Goal: Use online tool/utility

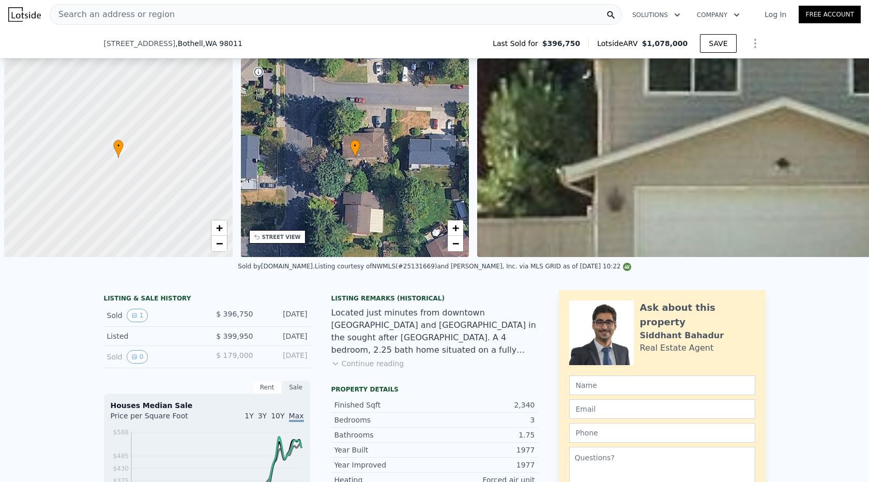
click at [209, 39] on span ", WA 98011" at bounding box center [222, 43] width 39 height 8
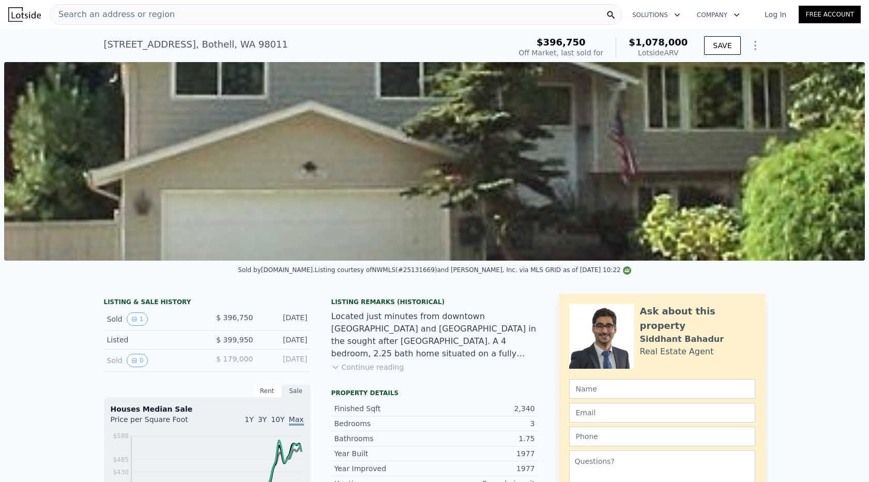
scroll to position [-2, 0]
click at [191, 26] on div "Search an address or region Solutions Company Open main menu Log In Free Account" at bounding box center [434, 14] width 853 height 25
drag, startPoint x: 228, startPoint y: 17, endPoint x: 197, endPoint y: 17, distance: 30.5
click at [197, 17] on div "Search an address or region" at bounding box center [336, 14] width 572 height 21
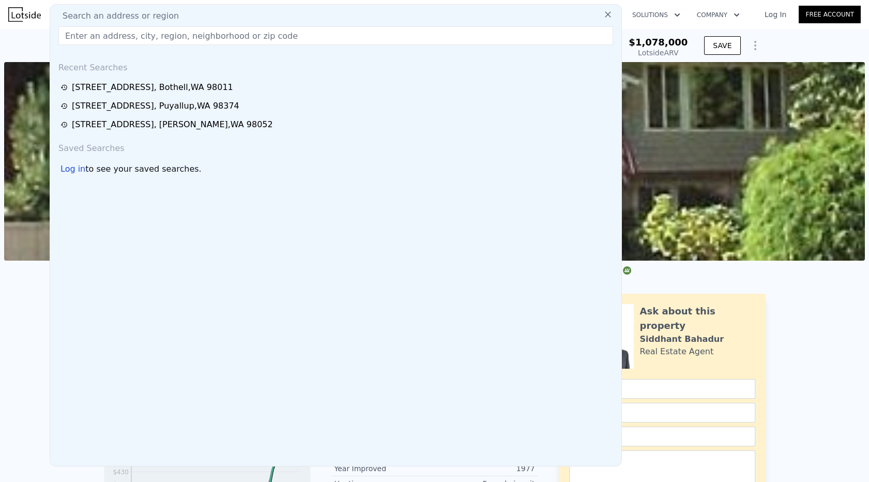
click at [148, 36] on input "text" at bounding box center [335, 35] width 555 height 19
paste input "[STREET_ADDRESS]"
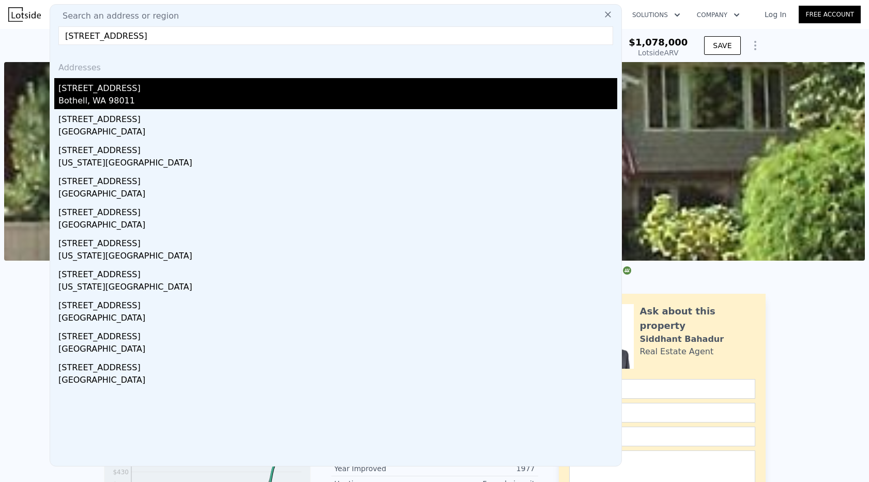
type input "[STREET_ADDRESS]"
click at [164, 89] on div "[STREET_ADDRESS]" at bounding box center [337, 86] width 559 height 17
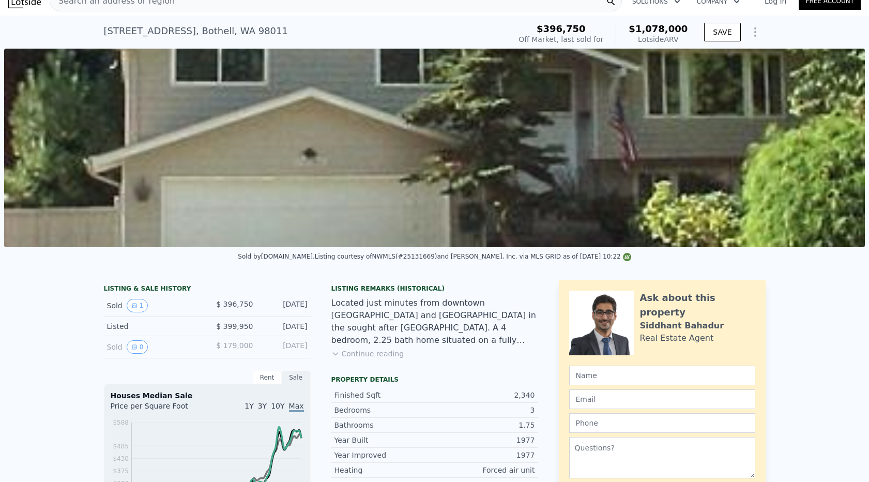
scroll to position [239, 0]
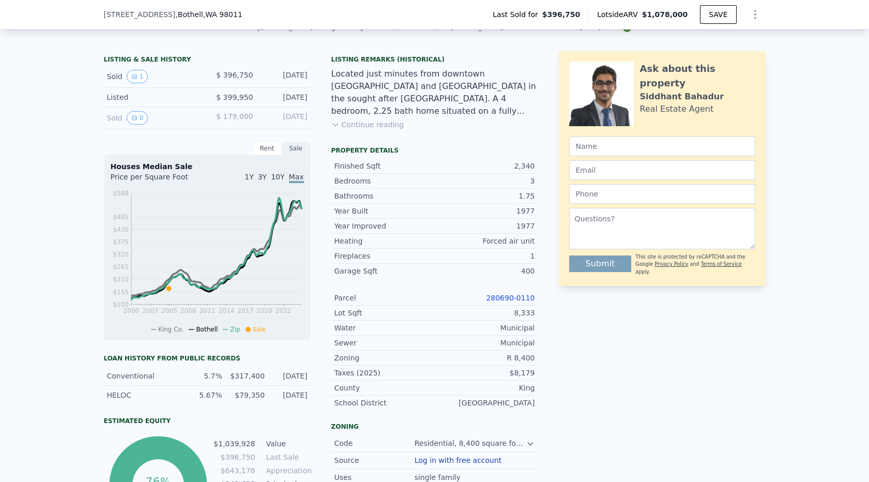
click at [508, 303] on div "280690-0110" at bounding box center [485, 298] width 100 height 10
click at [508, 292] on div "Parcel 280690-0110" at bounding box center [434, 298] width 207 height 15
click at [505, 297] on link "280690-0110" at bounding box center [510, 298] width 49 height 8
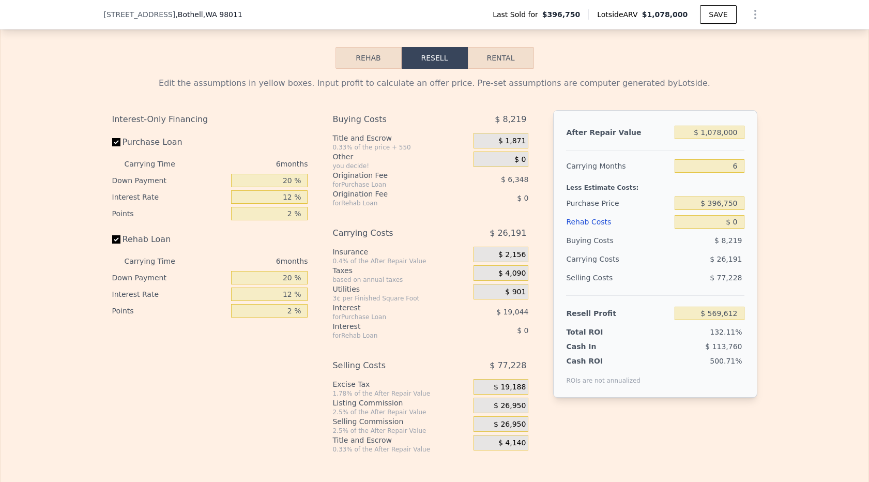
scroll to position [1535, 0]
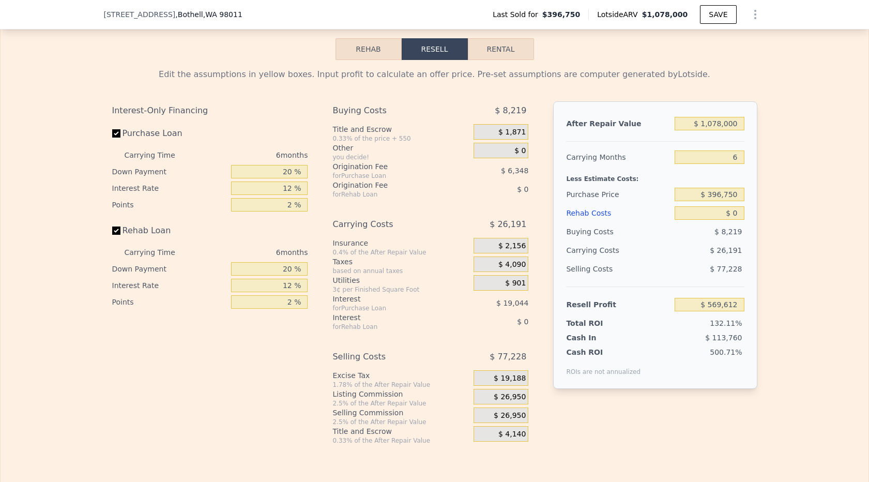
click at [720, 130] on div "$ 1,078,000" at bounding box center [709, 123] width 69 height 19
click at [720, 126] on input "$ 1,078,000" at bounding box center [709, 123] width 69 height 13
type input "$ 1"
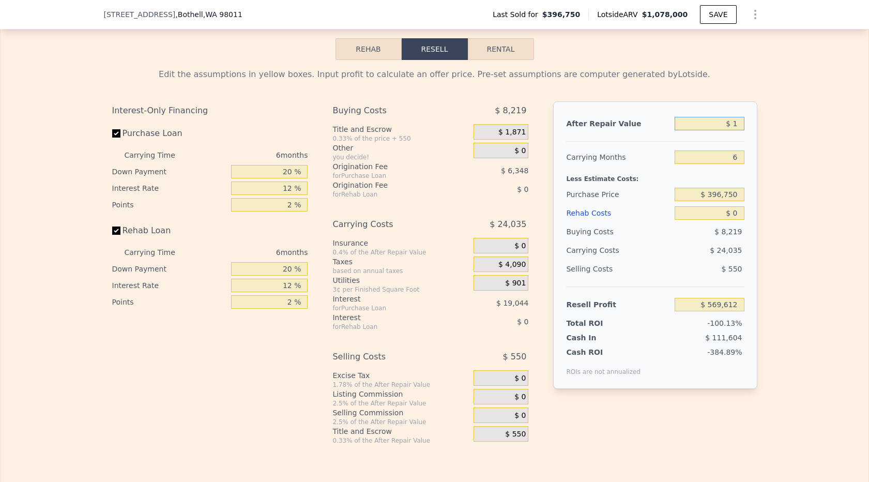
type input "-$ 429,553"
type input "$ 11"
type input "-$ 429,543"
type input "$ 110"
type input "-$ 429,452"
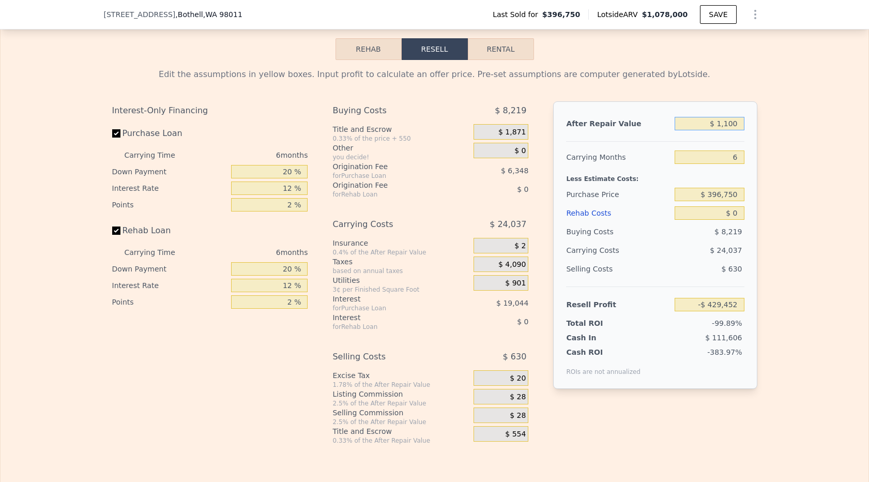
type input "$ 11,000"
type input "-$ 419,359"
type input "$ 110,000"
type input "-$ 327,598"
type input "$ 1,100,000"
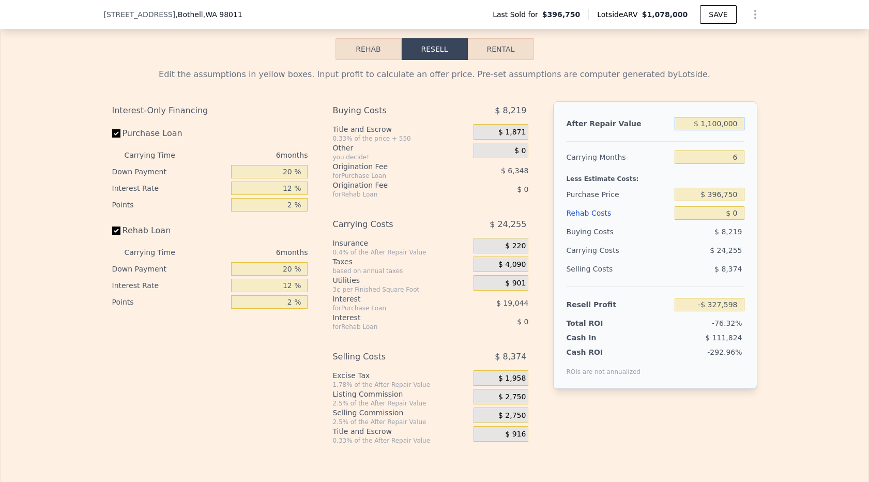
type input "$ 590,003"
click at [745, 157] on div "After Repair Value $ 1,100,000 Carrying Months 6 Less Estimate Costs: Purchase …" at bounding box center [655, 245] width 204 height 288
click at [743, 157] on input "6" at bounding box center [709, 156] width 69 height 13
type input "3"
type input "$ 603,120"
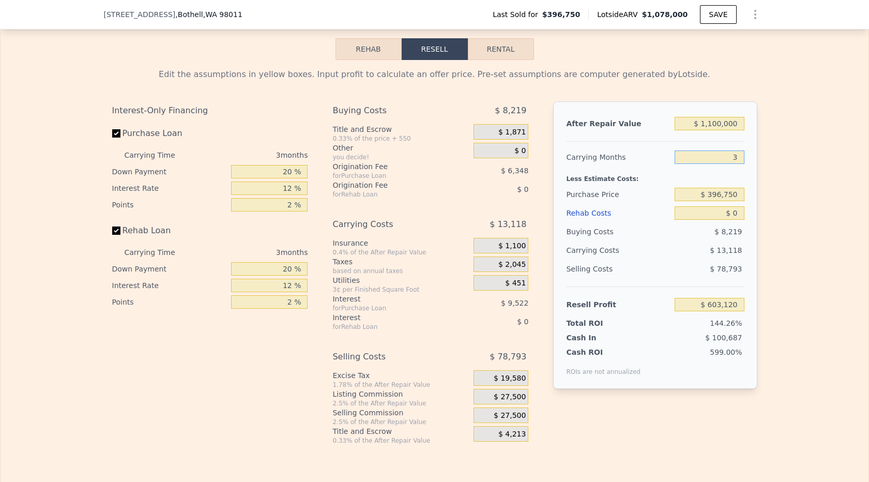
type input "3"
click at [722, 197] on input "$ 396,750" at bounding box center [709, 194] width 69 height 13
type input "$ 800,000"
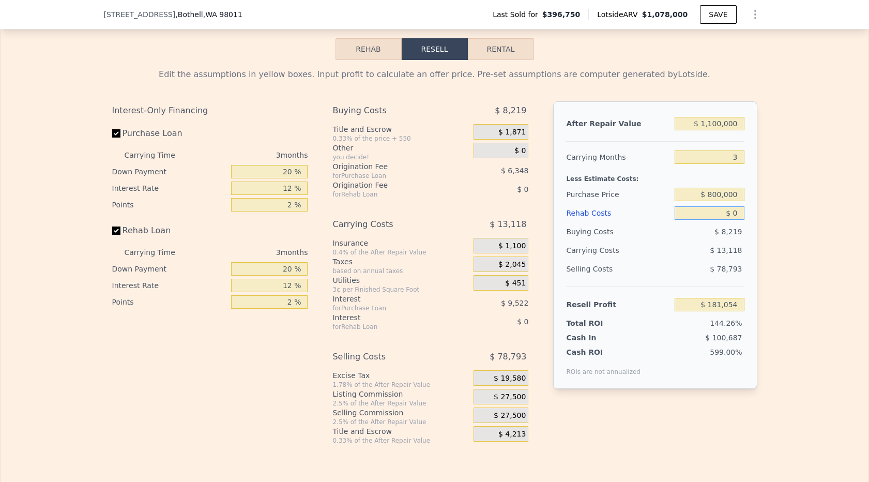
click at [735, 216] on input "$ 0" at bounding box center [709, 212] width 69 height 13
type input "$ 182,397"
type input "$ 6"
type input "$ 182,391"
type input "$ 600"
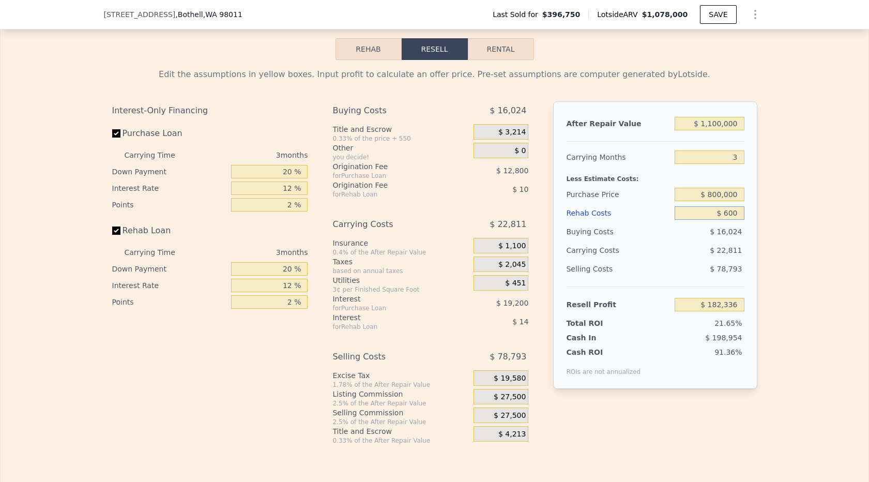
type input "$ 181,772"
type input "$ 6,000"
type input "$ 176,157"
type input "$ 60,000"
type input "$ 119,997"
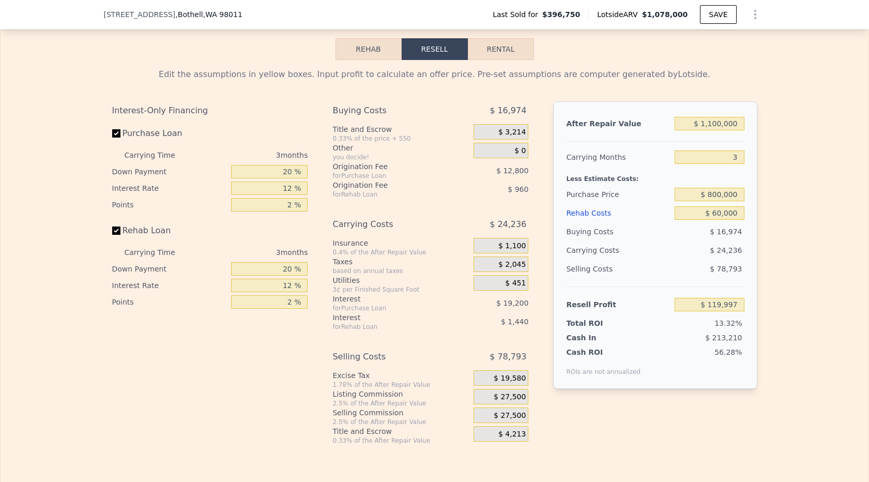
click at [773, 260] on div "Edit the assumptions in yellow boxes. Input profit to calculate an offer price.…" at bounding box center [435, 252] width 868 height 385
click at [726, 189] on input "$ 800,000" at bounding box center [709, 194] width 69 height 13
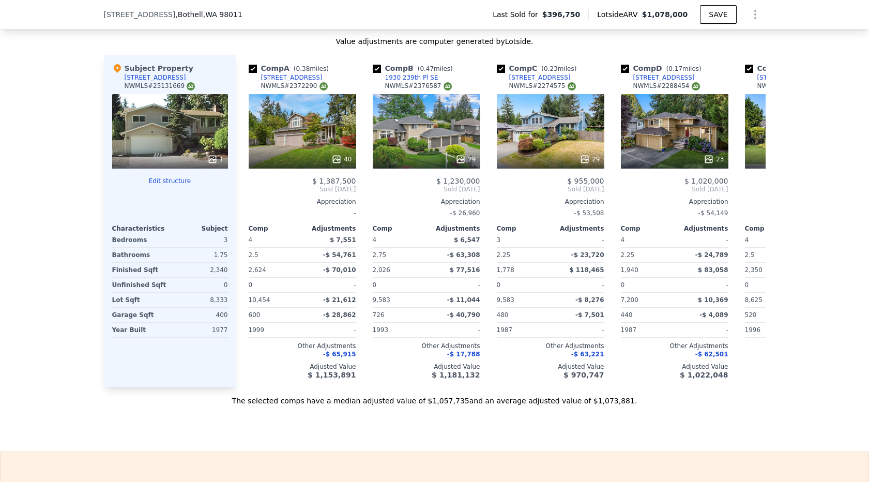
scroll to position [1132, 0]
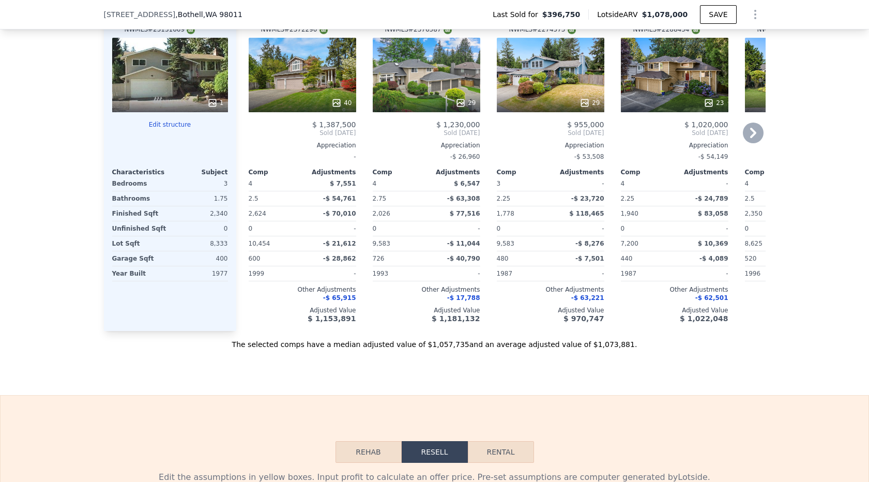
type input "$ 1,078,000"
type input "6"
type input "$ 0"
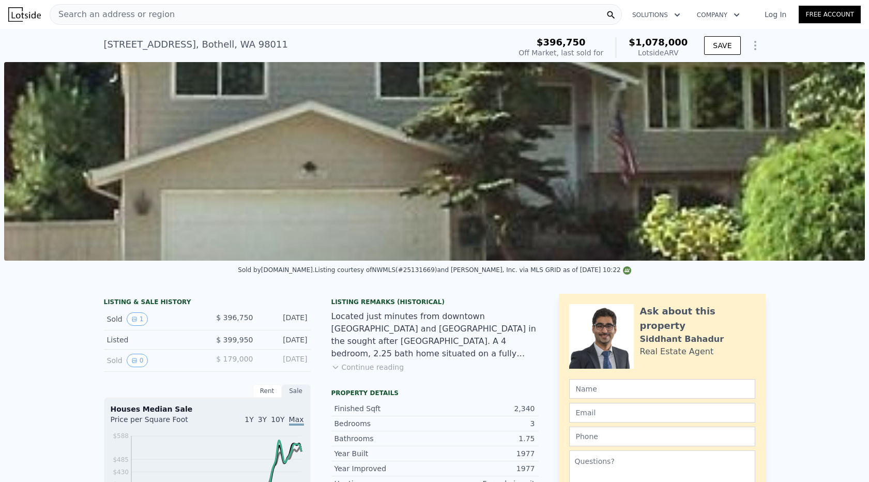
scroll to position [-1, 0]
click at [158, 17] on span "Search an address or region" at bounding box center [112, 14] width 125 height 12
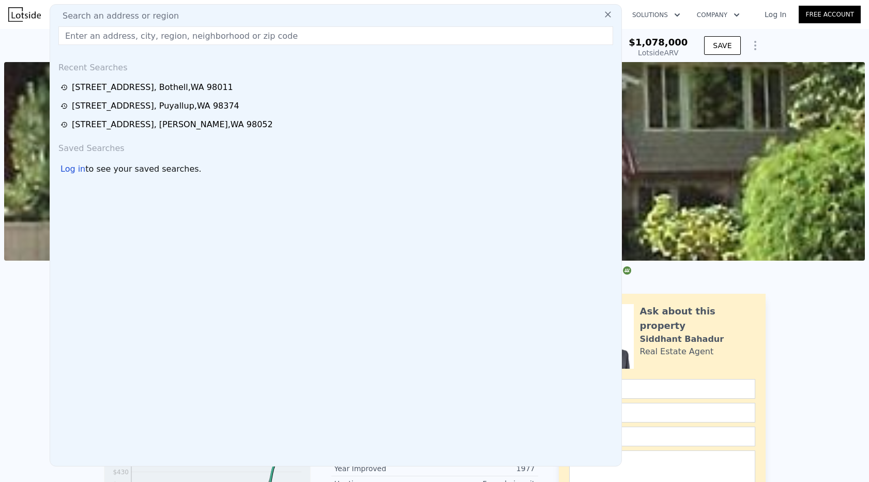
type input "$ 569,612"
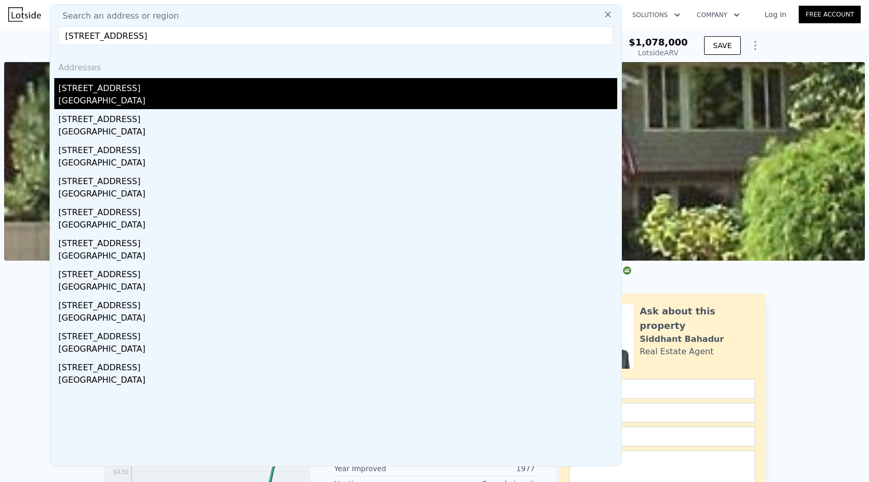
type input "[STREET_ADDRESS]"
click at [119, 103] on div "[GEOGRAPHIC_DATA]" at bounding box center [337, 102] width 559 height 14
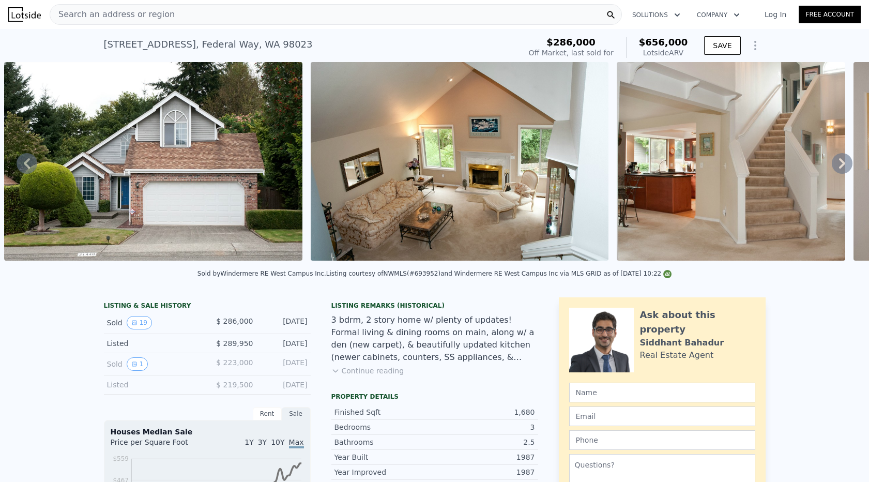
scroll to position [-1, 0]
click at [157, 16] on span "Search an address or region" at bounding box center [112, 14] width 125 height 12
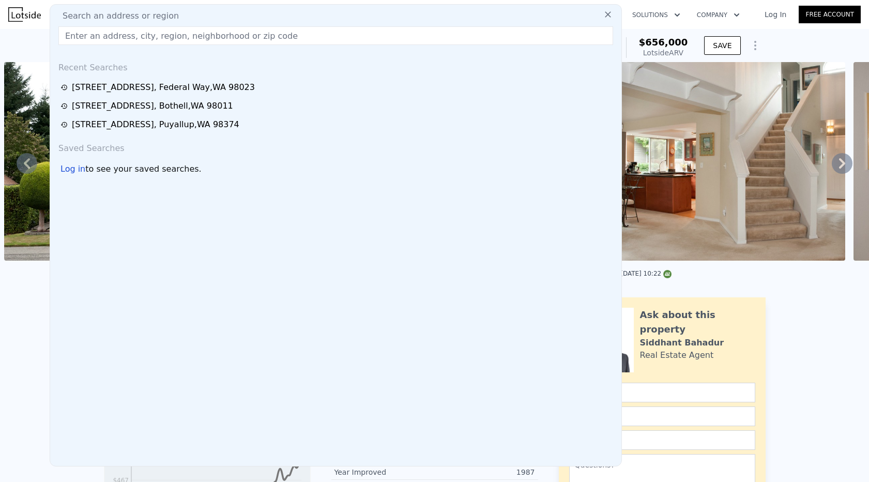
scroll to position [0, 0]
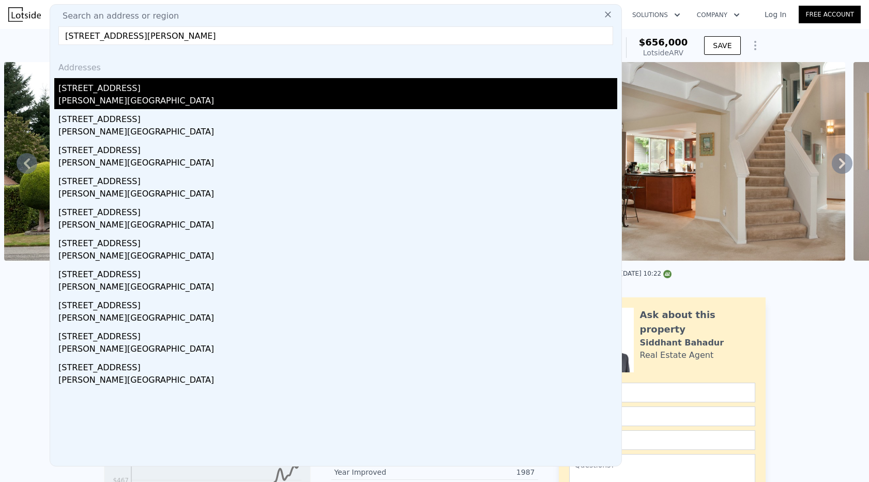
type input "[STREET_ADDRESS][PERSON_NAME]"
click at [153, 95] on div "[PERSON_NAME][GEOGRAPHIC_DATA]" at bounding box center [337, 102] width 559 height 14
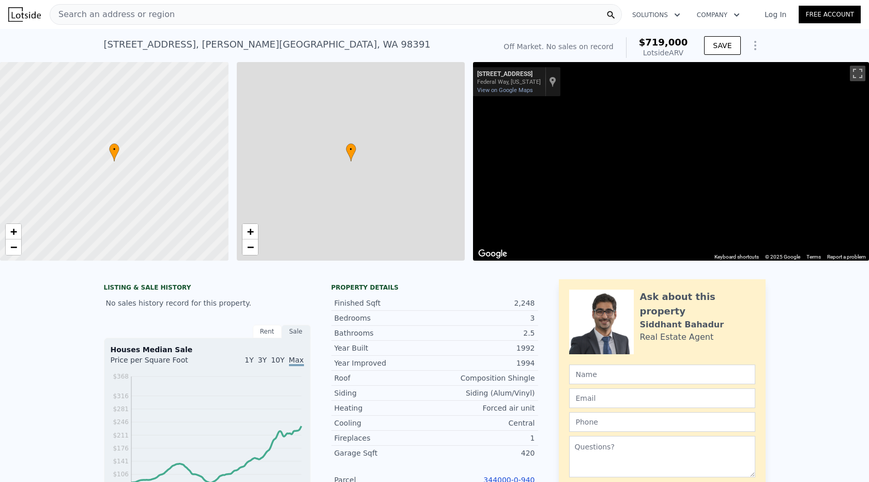
type input "$ 719,000"
type input "2"
type input "3"
type input "1632"
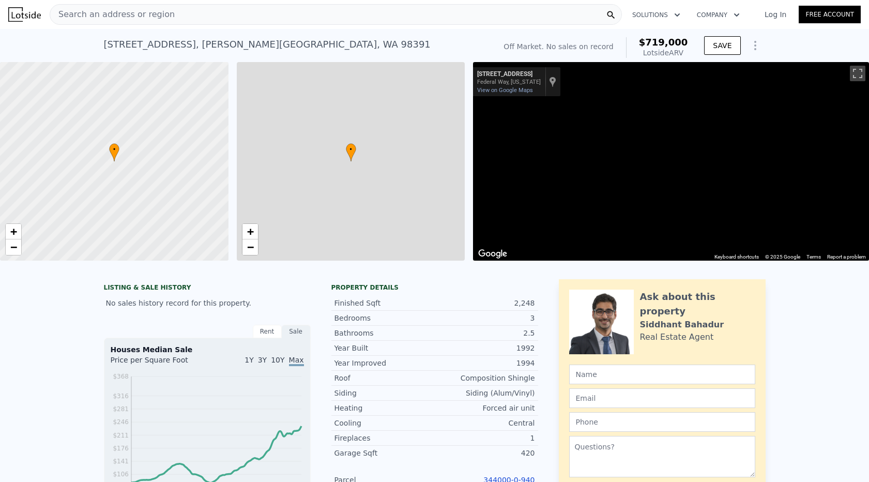
type input "2946"
type input "7847"
type input "17700"
type input "$ 29,999"
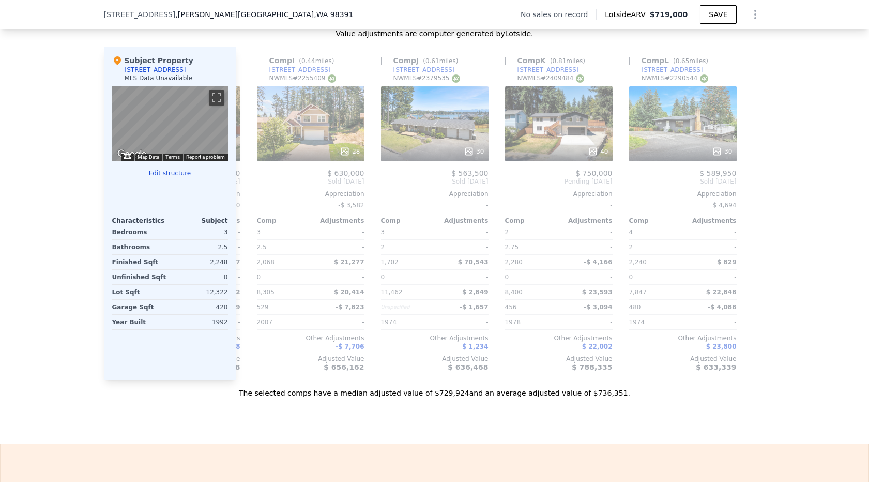
scroll to position [0, 985]
click at [539, 129] on div "40" at bounding box center [559, 123] width 108 height 74
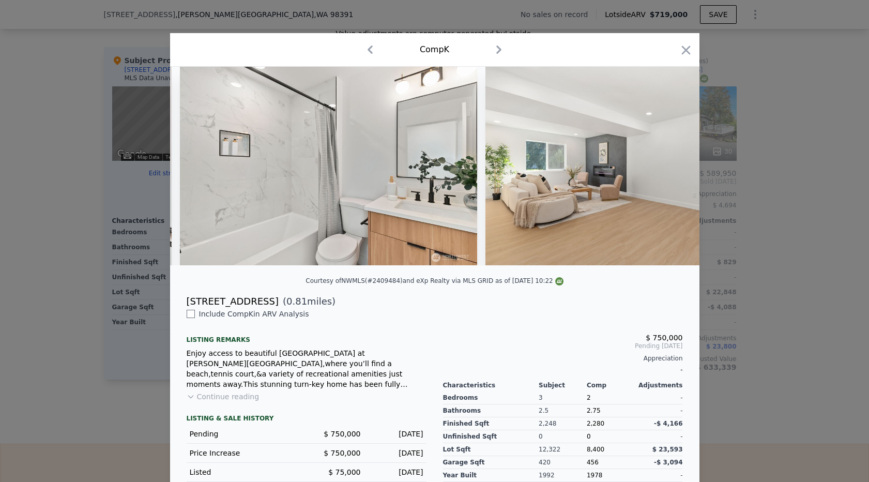
scroll to position [0, 2332]
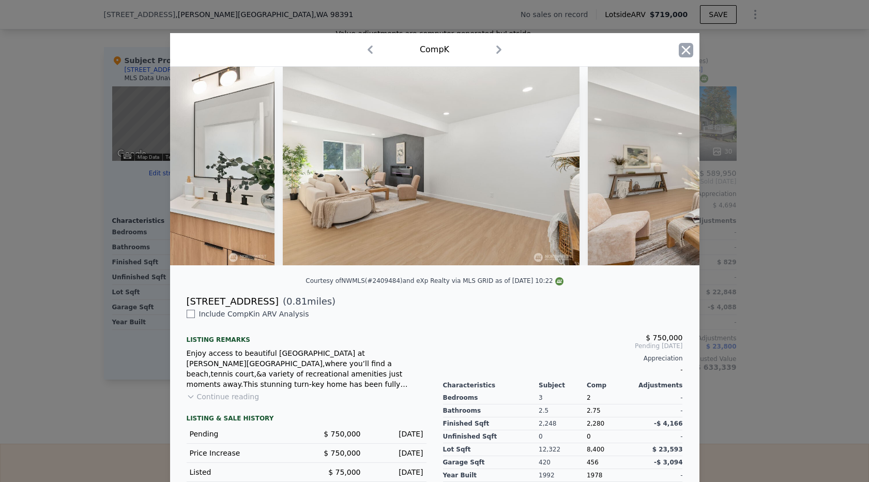
click at [679, 51] on icon "button" at bounding box center [686, 50] width 14 height 14
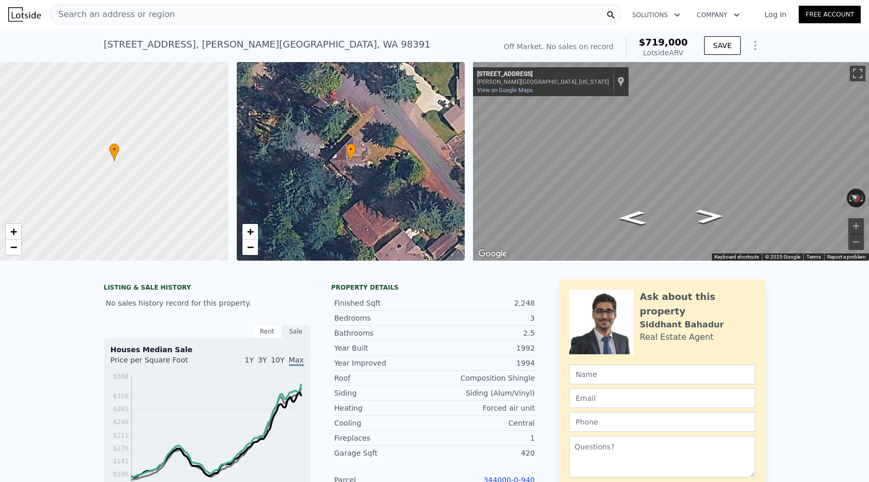
click at [115, 18] on span "Search an address or region" at bounding box center [112, 14] width 125 height 12
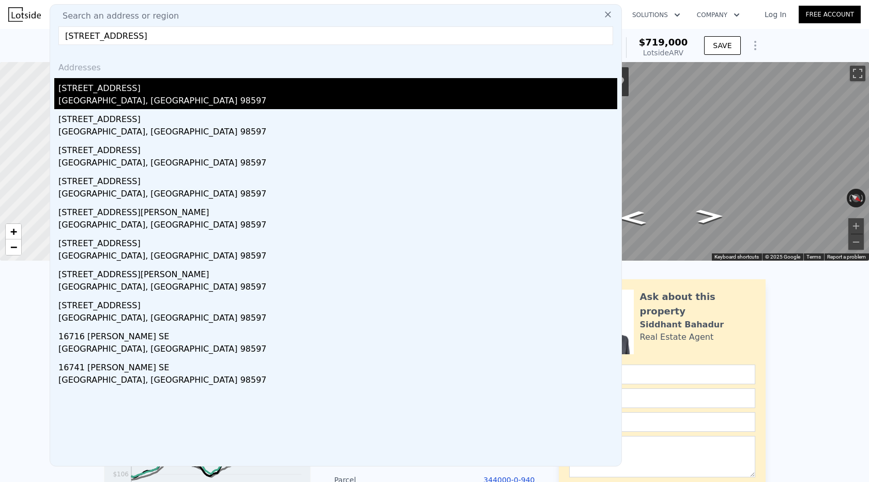
type input "[STREET_ADDRESS]"
click at [142, 92] on div "[STREET_ADDRESS]" at bounding box center [337, 86] width 559 height 17
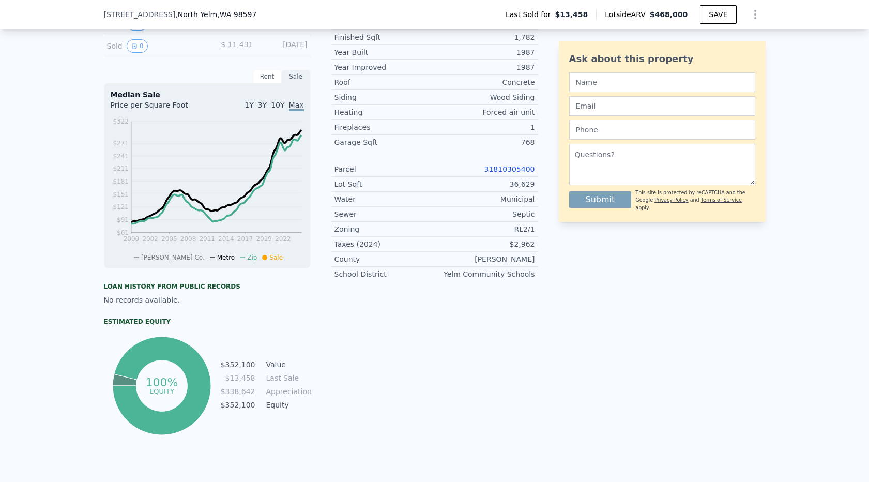
scroll to position [144, 0]
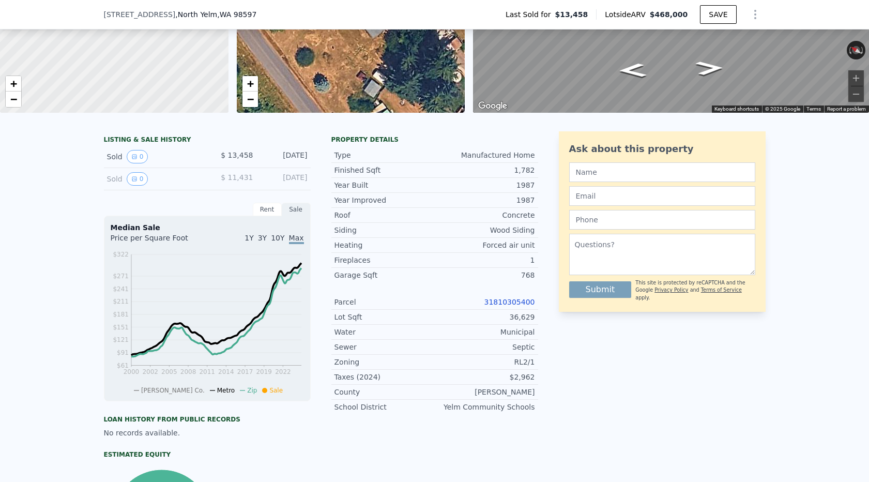
click at [522, 299] on link "31810305400" at bounding box center [510, 302] width 51 height 8
